Goal: Task Accomplishment & Management: Complete application form

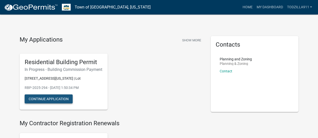
click at [58, 104] on button "Continue Application" at bounding box center [49, 99] width 48 height 9
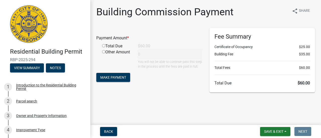
click at [104, 45] on input "radio" at bounding box center [103, 45] width 3 height 3
radio input "true"
type input "60"
click at [111, 80] on span "Make Payment" at bounding box center [113, 78] width 26 height 4
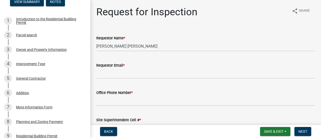
scroll to position [67, 0]
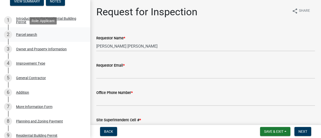
click at [27, 35] on div "Parcel search" at bounding box center [26, 35] width 21 height 4
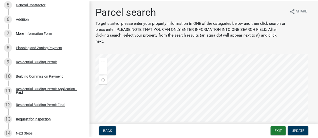
scroll to position [141, 0]
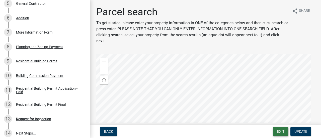
click at [276, 135] on button "Exit" at bounding box center [280, 131] width 15 height 9
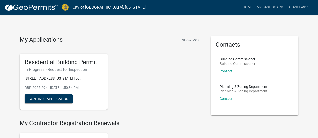
click at [267, 5] on link "My Dashboard" at bounding box center [269, 8] width 30 height 10
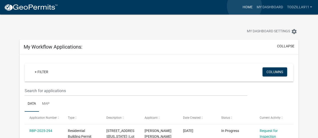
click at [244, 6] on link "Home" at bounding box center [247, 8] width 14 height 10
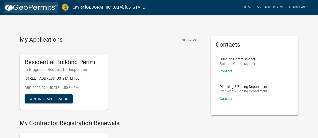
click at [42, 9] on img at bounding box center [31, 8] width 54 height 8
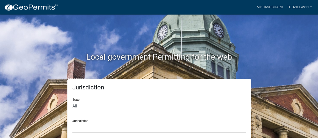
scroll to position [4, 0]
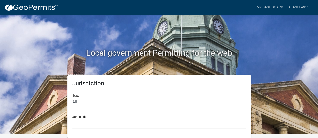
click at [89, 117] on div "Jurisdiction [GEOGRAPHIC_DATA], [US_STATE] [GEOGRAPHIC_DATA], [US_STATE][PERSON…" at bounding box center [158, 120] width 173 height 17
click at [81, 101] on select "All [US_STATE] [US_STATE] [US_STATE] [US_STATE] [US_STATE] [US_STATE] [US_STATE…" at bounding box center [158, 102] width 173 height 10
select select "[US_STATE]"
click at [72, 97] on select "All [US_STATE] [US_STATE] [US_STATE] [US_STATE] [US_STATE] [US_STATE] [US_STATE…" at bounding box center [158, 102] width 173 height 10
click at [88, 122] on select "City of [GEOGRAPHIC_DATA], [US_STATE] City of [GEOGRAPHIC_DATA], [US_STATE] Cit…" at bounding box center [158, 124] width 173 height 10
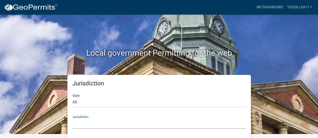
click at [88, 122] on select "City of [GEOGRAPHIC_DATA], [US_STATE] City of [GEOGRAPHIC_DATA], [US_STATE] Cit…" at bounding box center [158, 124] width 173 height 10
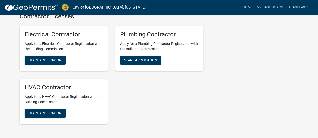
scroll to position [1231, 0]
